Goal: Information Seeking & Learning: Learn about a topic

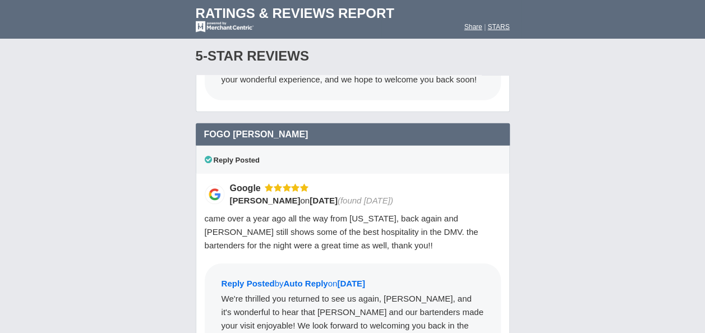
scroll to position [3841, 0]
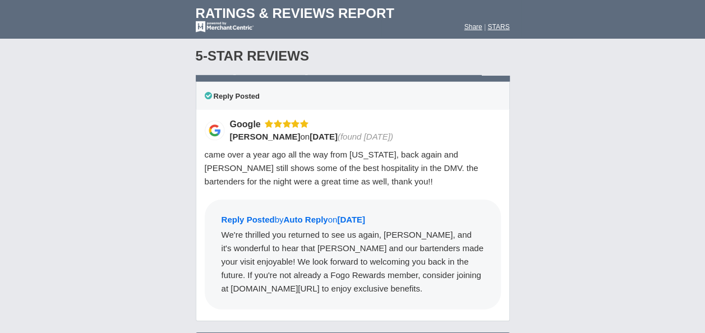
click at [262, 132] on span "[PERSON_NAME]" at bounding box center [265, 137] width 71 height 10
click at [212, 121] on img at bounding box center [215, 131] width 20 height 20
click at [297, 148] on div "came over a year ago all the way from [US_STATE], back again and [PERSON_NAME] …" at bounding box center [353, 168] width 296 height 40
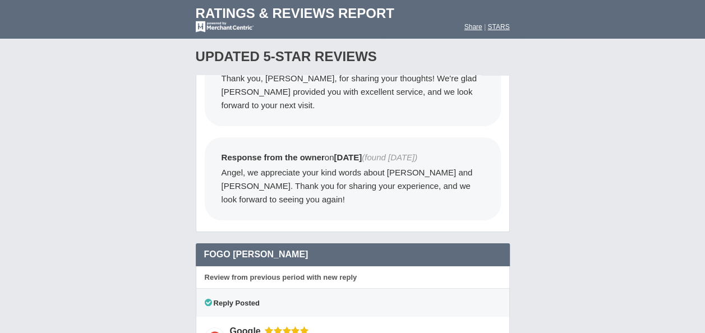
scroll to position [10254, 0]
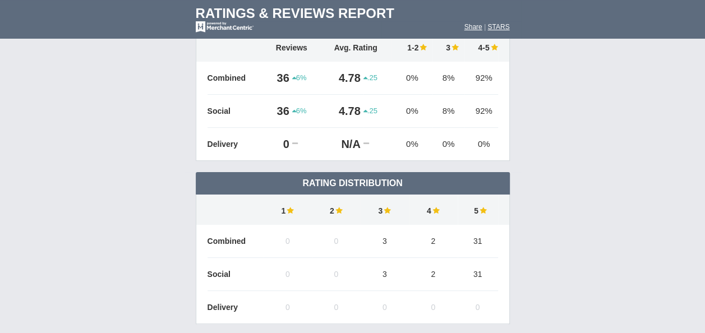
scroll to position [0, 0]
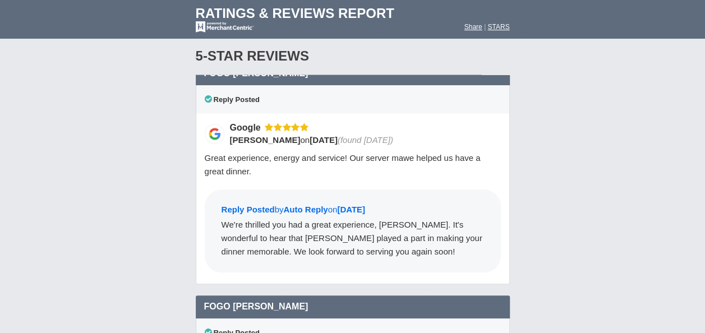
scroll to position [10751, 0]
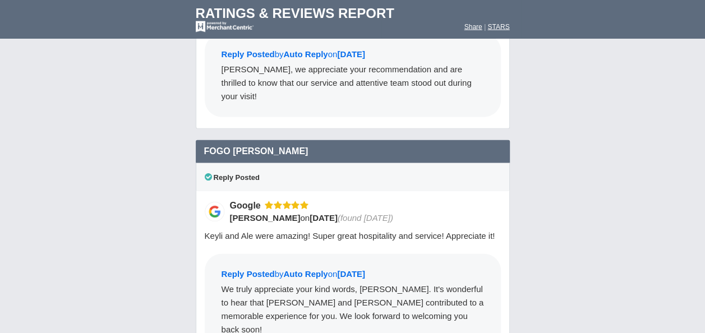
scroll to position [11782, 0]
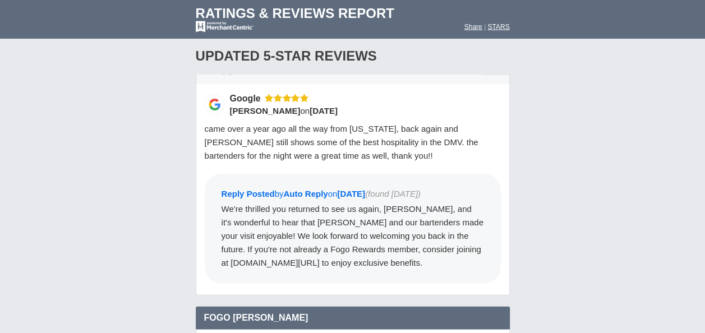
scroll to position [1292, 0]
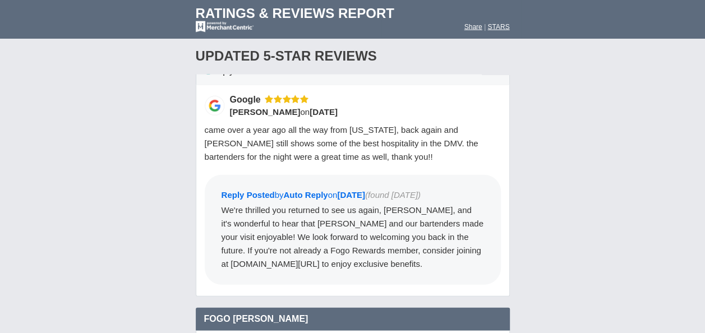
click at [490, 123] on div "came over a year ago all the way from [US_STATE], back again and [PERSON_NAME] …" at bounding box center [353, 143] width 296 height 40
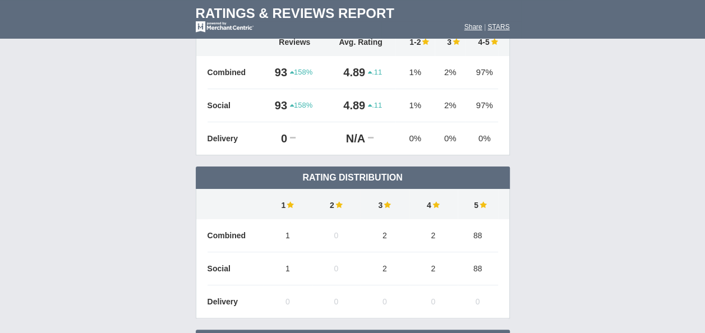
scroll to position [0, 0]
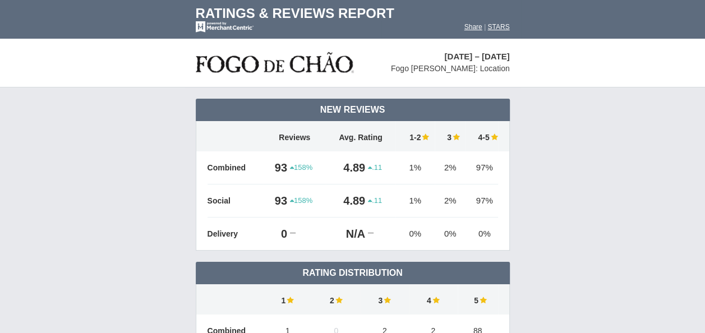
click at [232, 70] on img at bounding box center [275, 62] width 158 height 26
